Goal: Transaction & Acquisition: Obtain resource

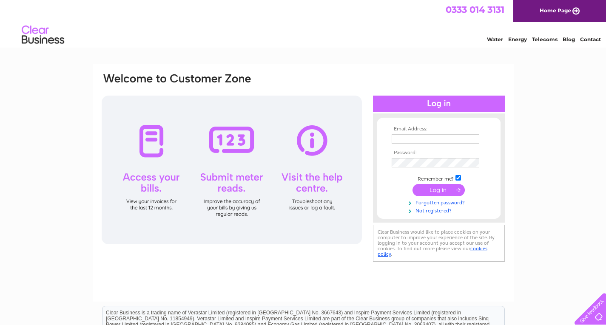
type input "info@belvoir-surfacing.co.uk"
click at [448, 104] on div at bounding box center [439, 104] width 132 height 16
click at [434, 191] on input "submit" at bounding box center [438, 190] width 52 height 12
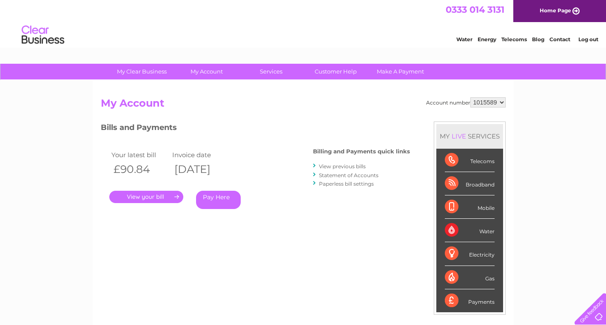
click at [147, 193] on link "." at bounding box center [146, 197] width 74 height 12
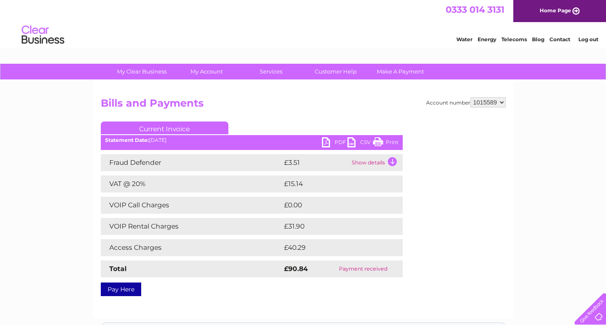
click at [324, 139] on link "PDF" at bounding box center [335, 143] width 26 height 12
click at [591, 38] on link "Log out" at bounding box center [588, 39] width 20 height 6
